Goal: Task Accomplishment & Management: Use online tool/utility

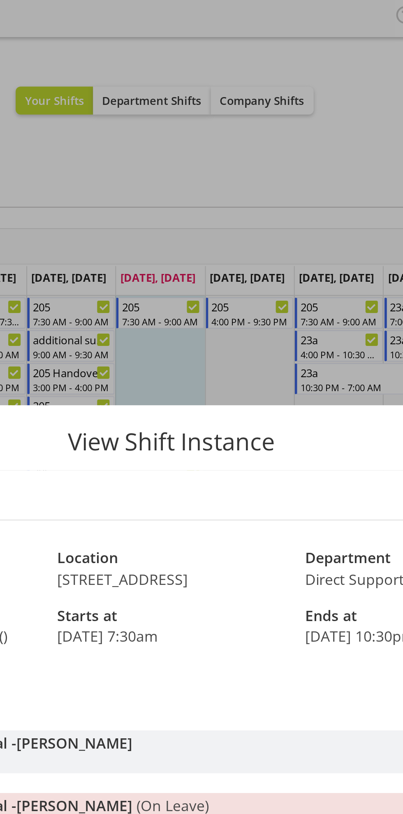
click at [246, 191] on div "View Shift Instance Shift Details Notes Name 205 Location 205 Edmonton Road Dep…" at bounding box center [201, 407] width 395 height 444
click at [284, 83] on div at bounding box center [201, 407] width 403 height 814
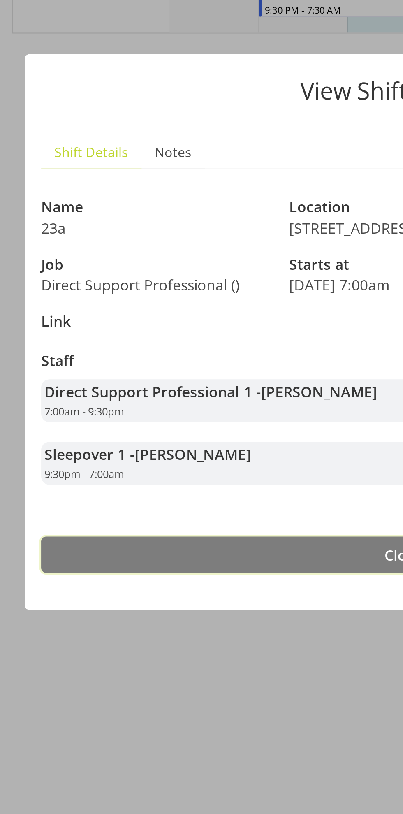
click at [186, 520] on button "Close" at bounding box center [202, 518] width 362 height 18
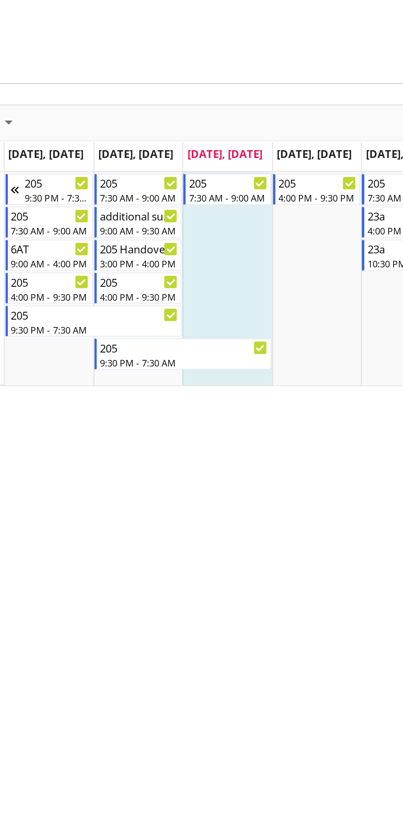
click at [198, 209] on td "Timeline Week of October 1, 2025" at bounding box center [196, 204] width 44 height 107
